Goal: Find specific page/section: Find specific page/section

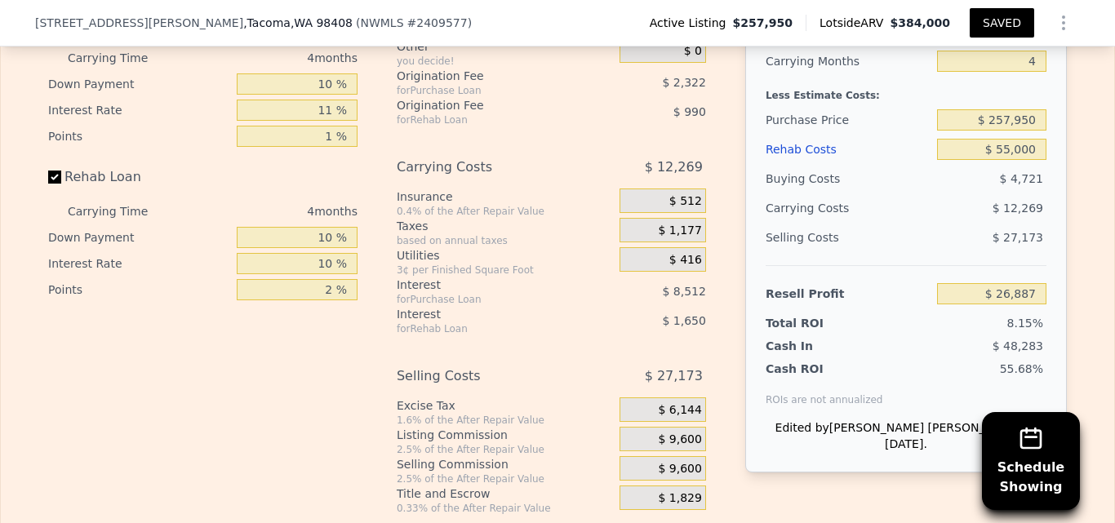
scroll to position [2804, 0]
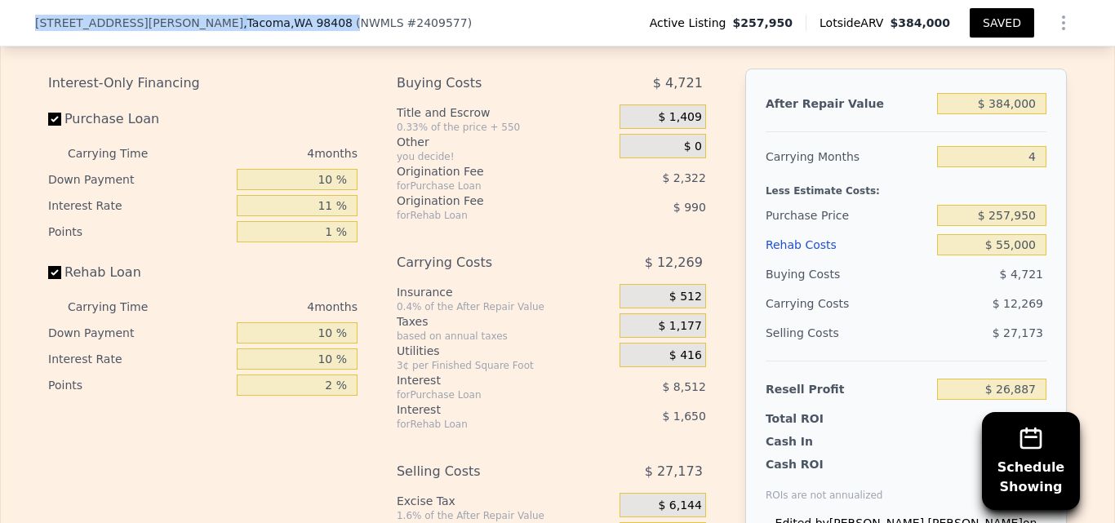
drag, startPoint x: 31, startPoint y: 21, endPoint x: 199, endPoint y: 20, distance: 168.2
click at [199, 20] on div "4840 S J St , Tacoma , WA 98408 ( NWMLS # 2409577 )" at bounding box center [260, 23] width 450 height 16
click at [243, 20] on span ", Tacoma , WA 98408" at bounding box center [297, 23] width 109 height 16
drag, startPoint x: 29, startPoint y: 20, endPoint x: 173, endPoint y: 16, distance: 143.8
click at [173, 16] on div "4840 S J St , Tacoma , WA 98408" at bounding box center [194, 23] width 318 height 16
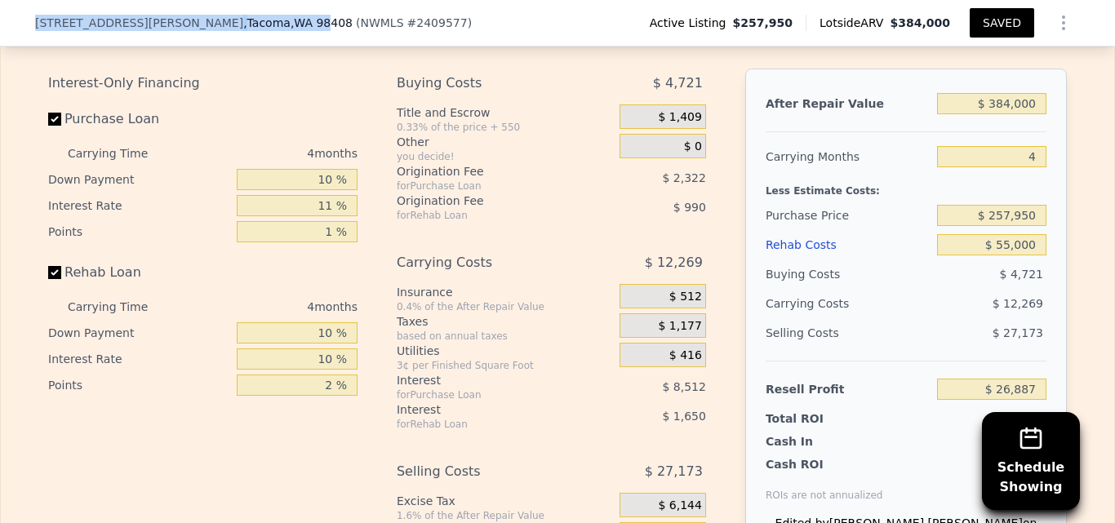
scroll to position [2782, 0]
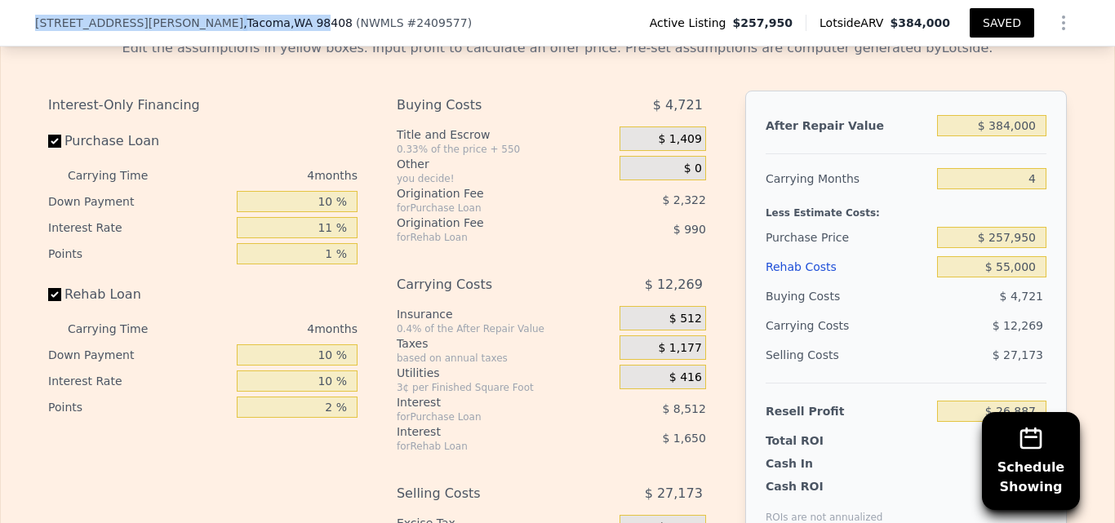
click at [291, 16] on span ", WA 98408" at bounding box center [322, 22] width 62 height 13
drag, startPoint x: 29, startPoint y: 22, endPoint x: 187, endPoint y: 21, distance: 157.6
click at [187, 21] on div "4840 S J St , Tacoma , WA 98408" at bounding box center [194, 23] width 318 height 16
copy div "4840 S J St , Tacoma , WA 98408"
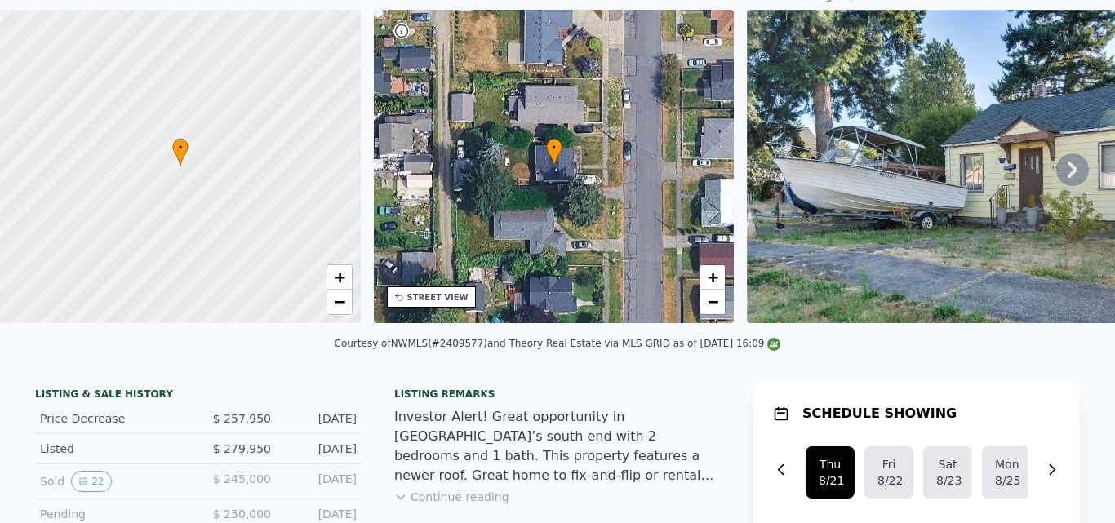
scroll to position [18, 0]
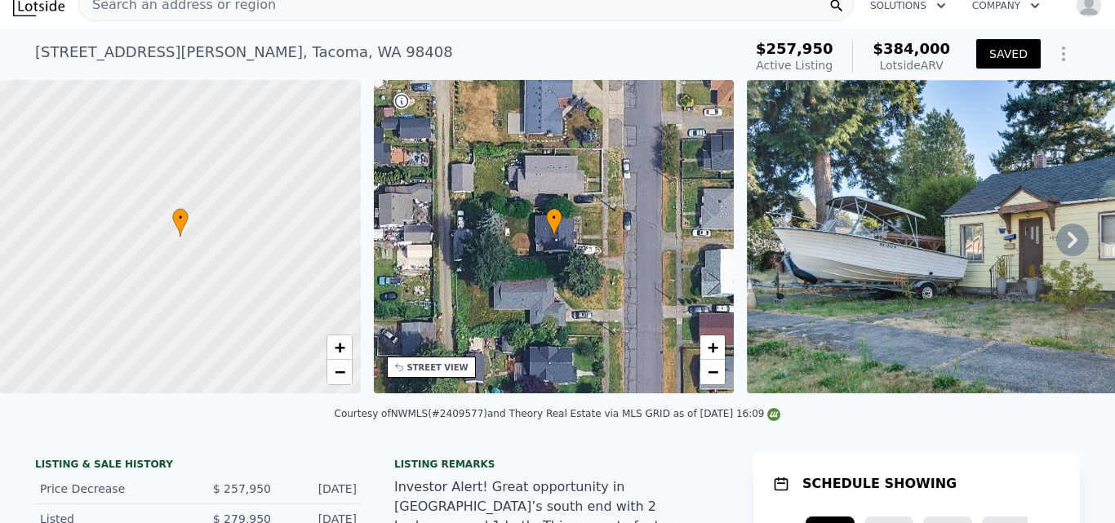
click at [1068, 243] on icon at bounding box center [1073, 240] width 10 height 16
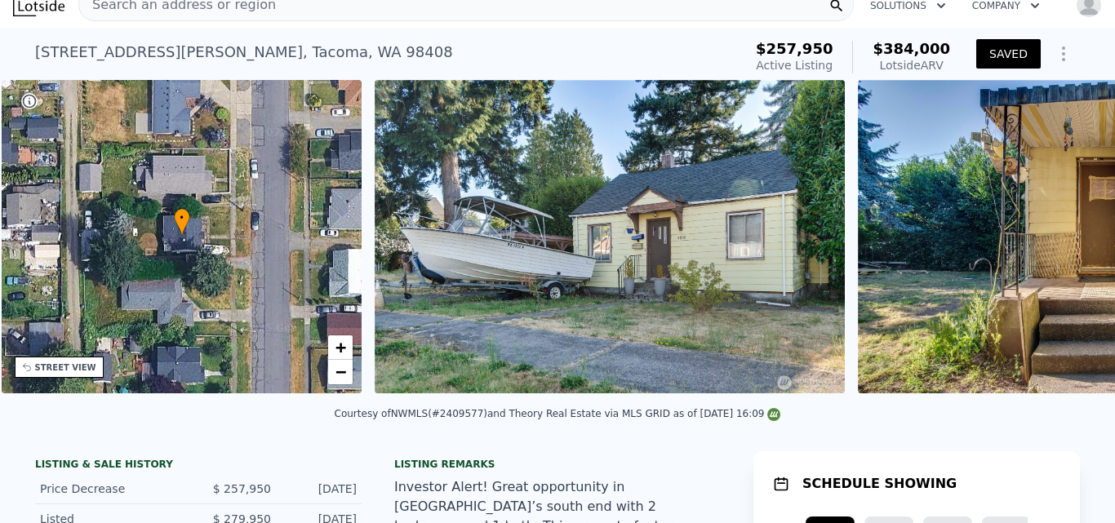
scroll to position [0, 381]
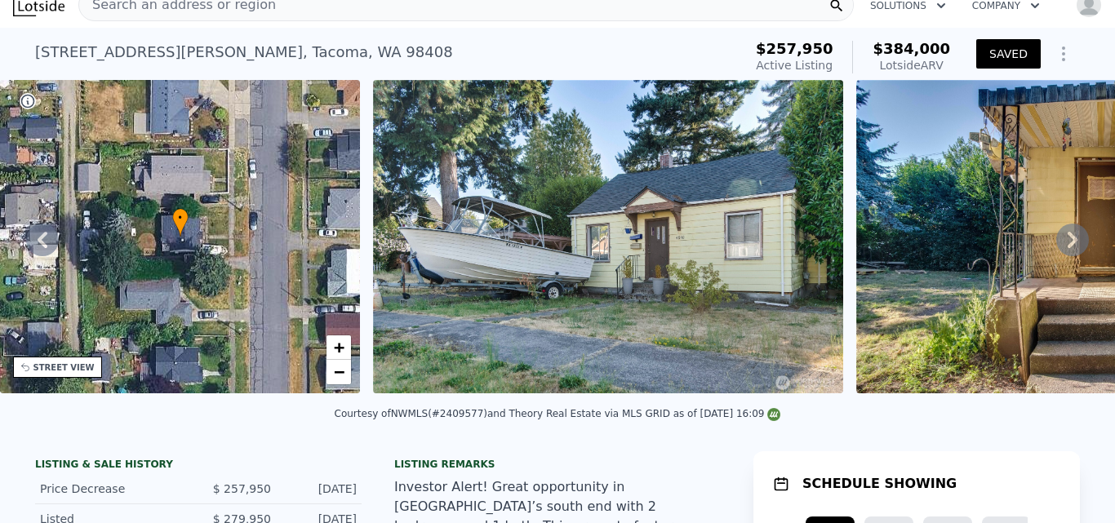
click at [1068, 243] on icon at bounding box center [1073, 240] width 10 height 16
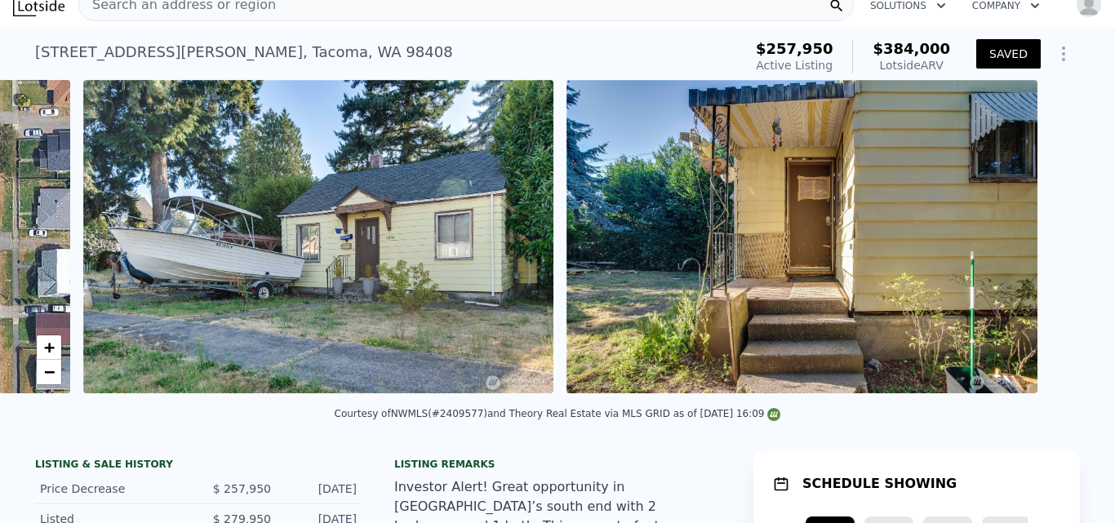
scroll to position [0, 747]
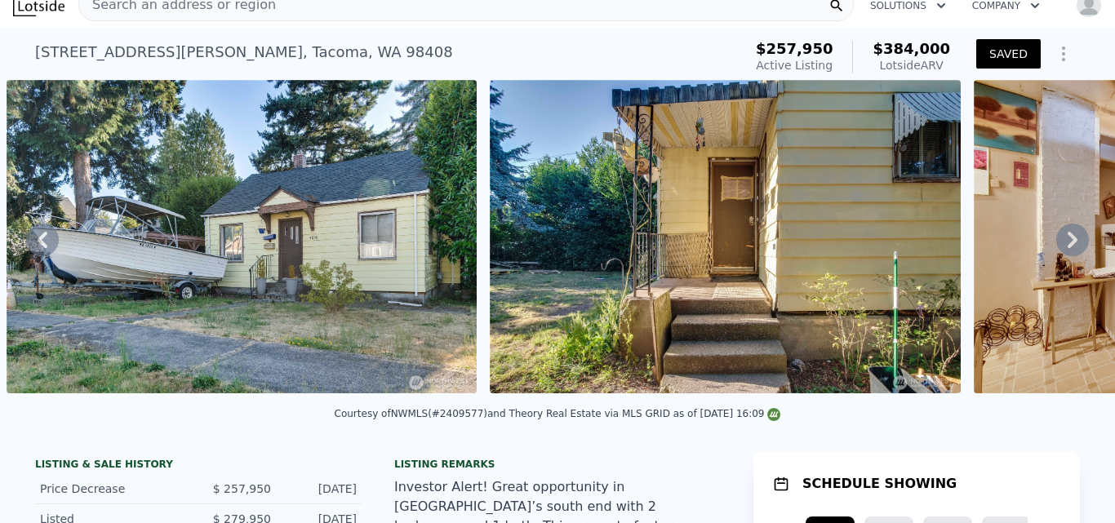
click at [1068, 243] on icon at bounding box center [1073, 240] width 10 height 16
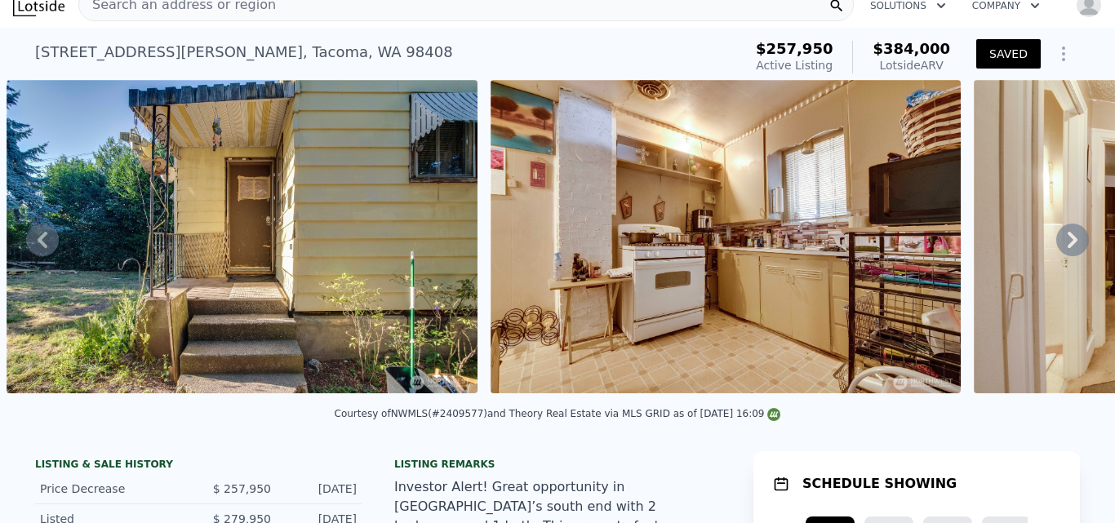
click at [1068, 243] on icon at bounding box center [1073, 240] width 10 height 16
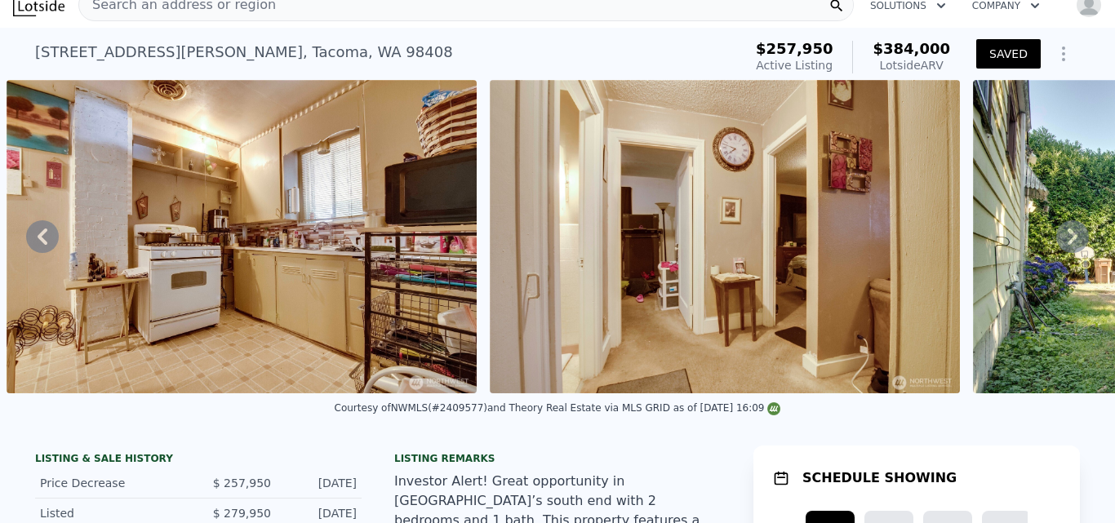
click at [1060, 243] on icon at bounding box center [1073, 236] width 33 height 33
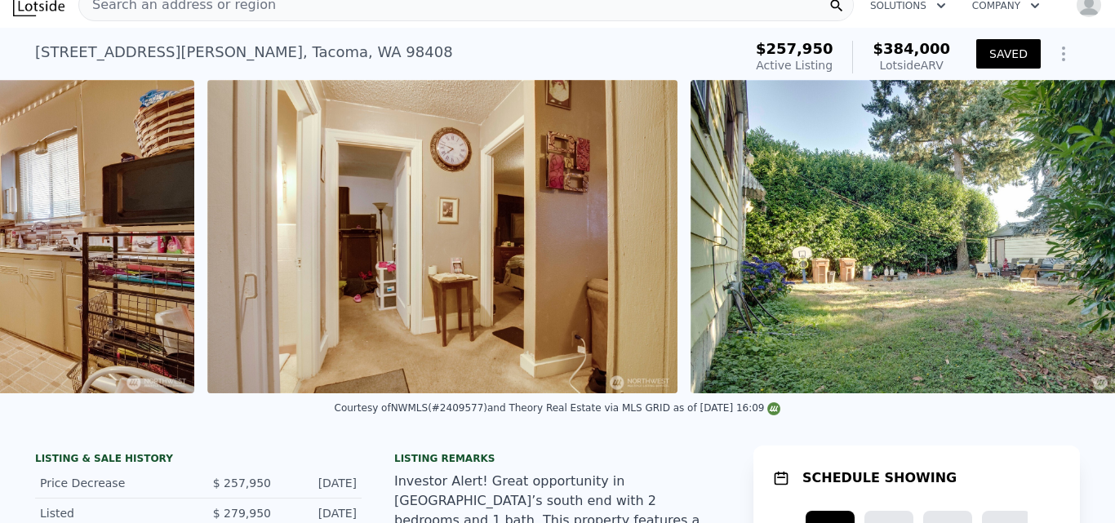
scroll to position [0, 2062]
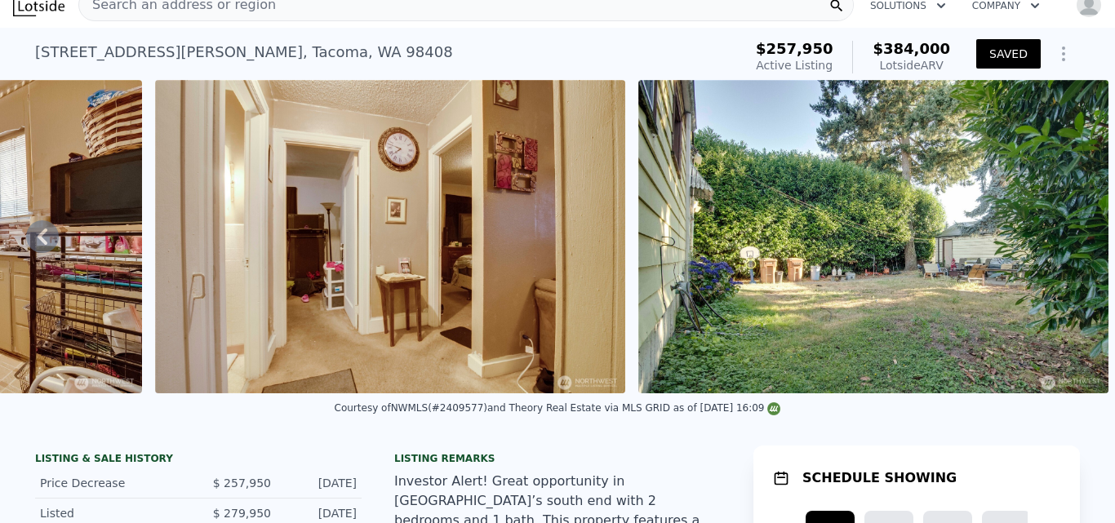
click at [1060, 243] on img at bounding box center [874, 237] width 470 height 314
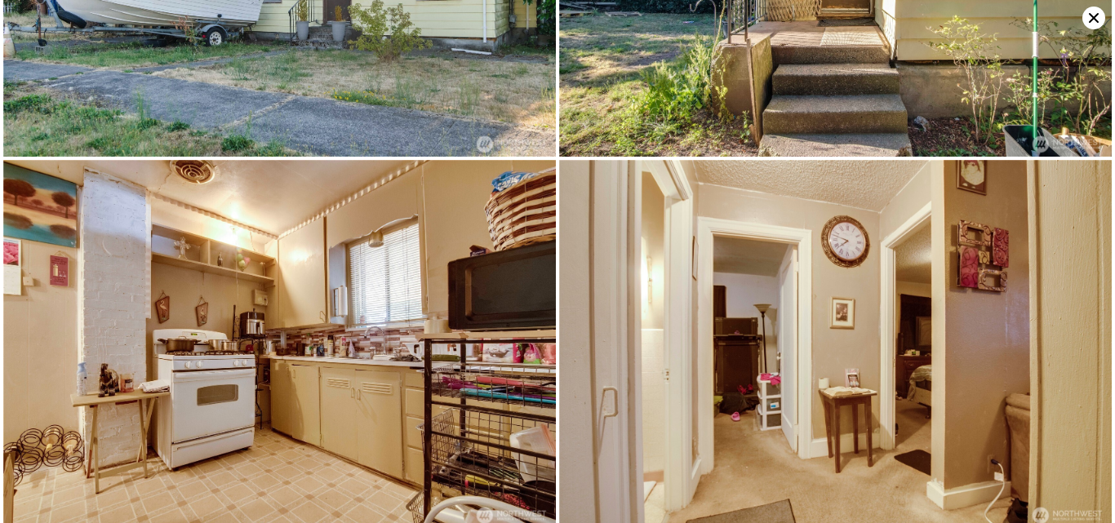
scroll to position [0, 0]
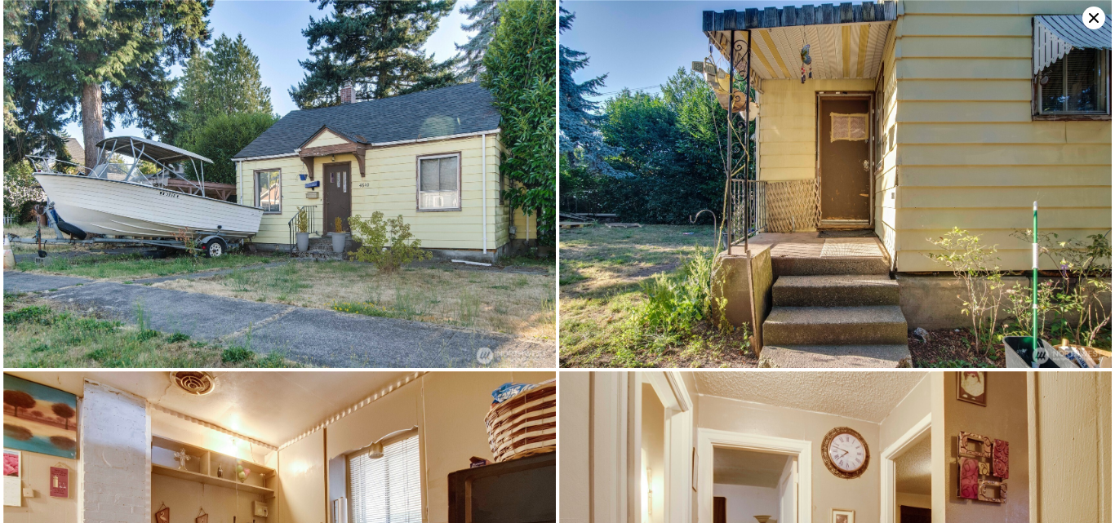
click at [1096, 14] on icon at bounding box center [1094, 18] width 23 height 23
